Goal: Task Accomplishment & Management: Manage account settings

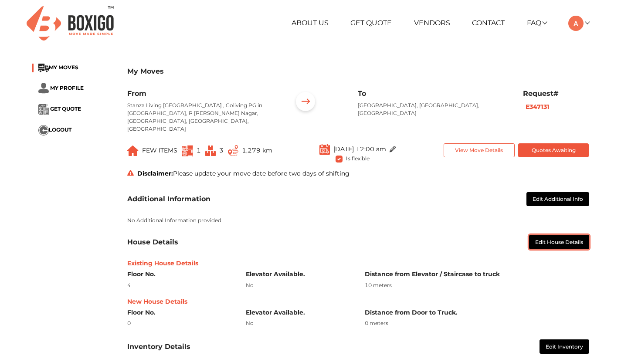
click at [541, 238] on button "Edit House Details" at bounding box center [559, 242] width 60 height 14
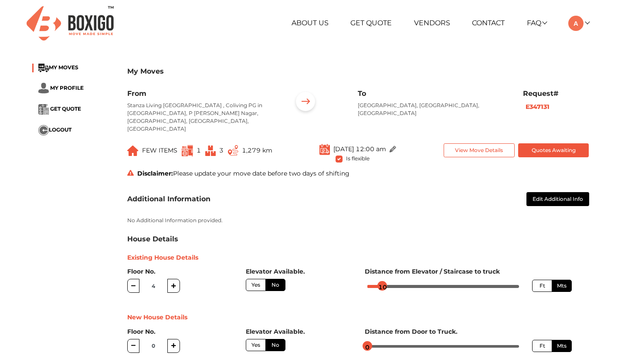
click at [260, 279] on label "Yes" at bounding box center [256, 285] width 20 height 12
click at [257, 281] on input "Yes" at bounding box center [254, 284] width 6 height 6
radio input "true"
click at [382, 281] on div at bounding box center [381, 286] width 10 height 10
click at [379, 281] on div at bounding box center [379, 286] width 10 height 10
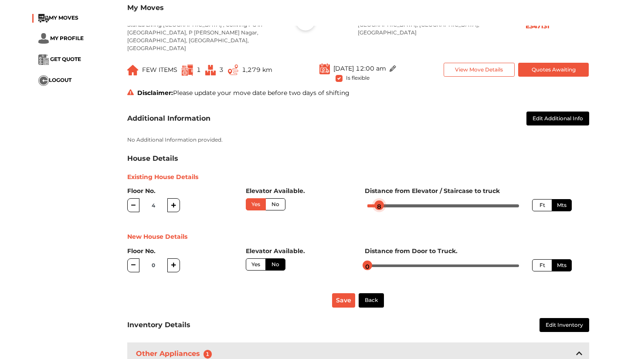
scroll to position [81, 0]
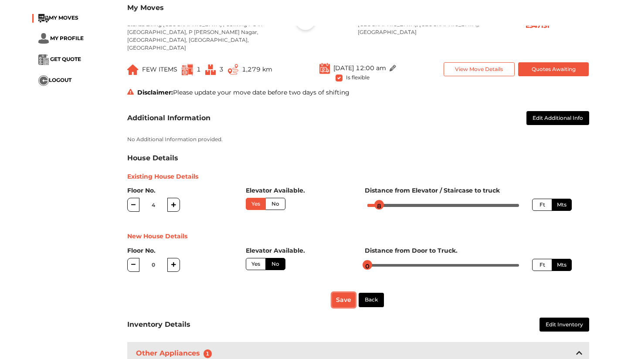
click at [352, 293] on button "Save" at bounding box center [343, 300] width 23 height 14
radio input "true"
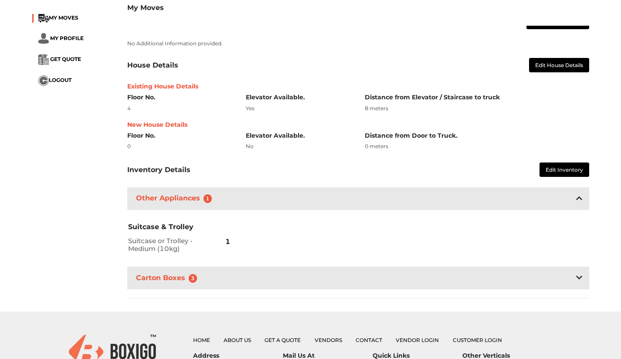
scroll to position [159, 0]
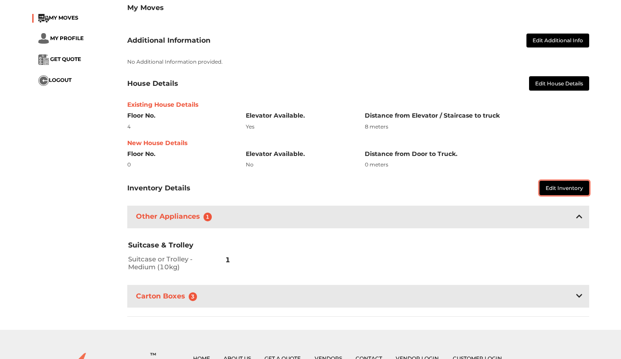
click at [584, 181] on button "Edit Inventory" at bounding box center [565, 188] width 50 height 14
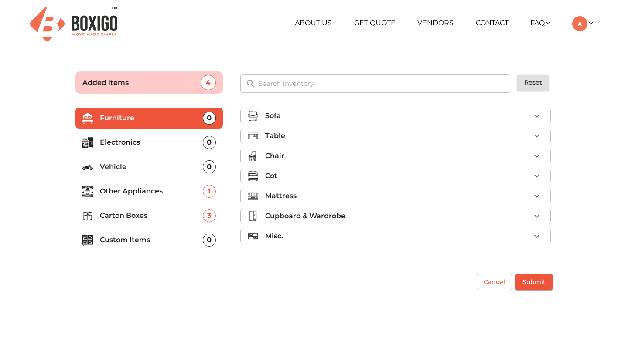
click at [181, 192] on p "Other Appliances" at bounding box center [151, 191] width 103 height 10
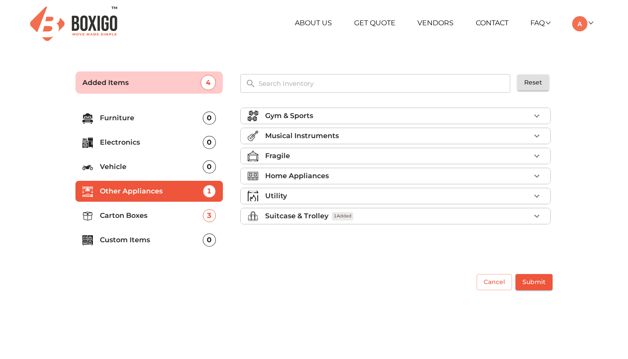
click at [432, 219] on div "Suitcase & Trolley 1 Added" at bounding box center [397, 216] width 265 height 10
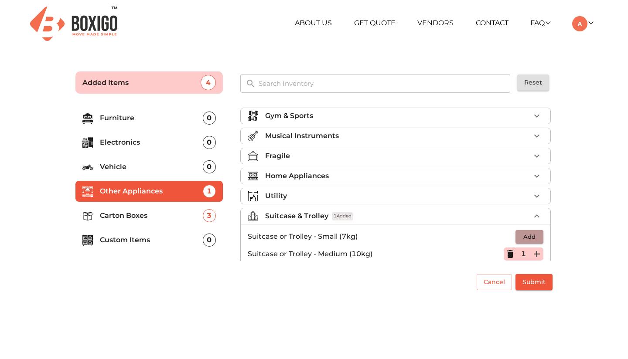
click at [524, 236] on span "Add" at bounding box center [528, 237] width 19 height 10
click at [533, 281] on span "Submit" at bounding box center [533, 282] width 23 height 11
